Goal: Transaction & Acquisition: Purchase product/service

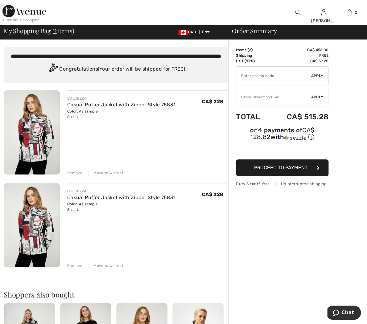
click at [76, 265] on div "Remove" at bounding box center [74, 266] width 15 height 6
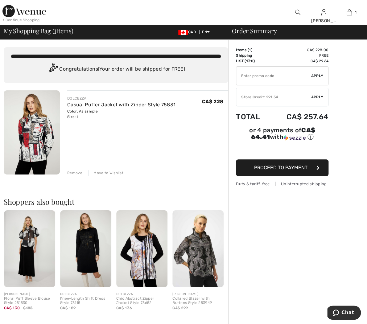
click at [278, 95] on div "Store Credit: 291.54" at bounding box center [273, 97] width 75 height 6
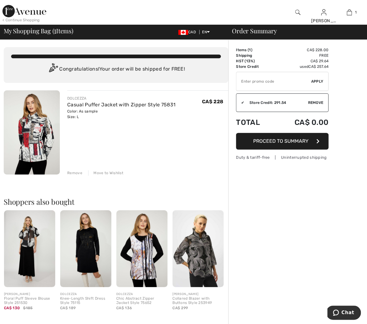
click at [312, 101] on span "Remove" at bounding box center [315, 103] width 15 height 6
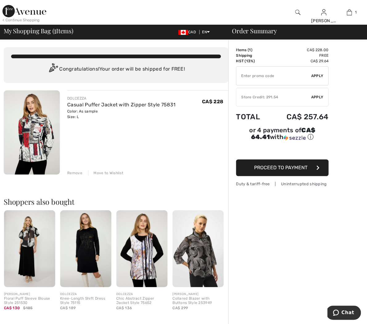
click at [246, 95] on div "Store Credit: 291.54" at bounding box center [273, 97] width 75 height 6
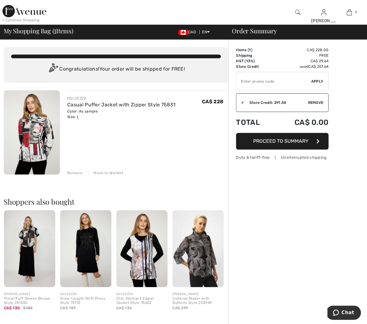
click at [278, 140] on span "Proceed to Summary" at bounding box center [280, 141] width 55 height 6
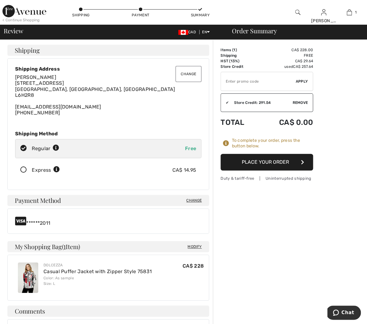
click at [263, 160] on button "Place Your Order" at bounding box center [266, 162] width 93 height 17
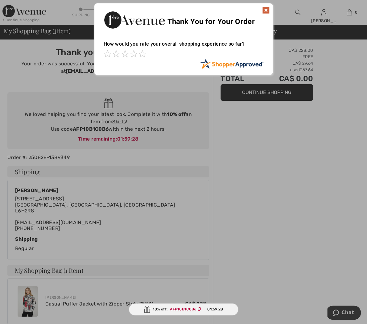
click at [265, 9] on img at bounding box center [265, 9] width 7 height 7
